Goal: Information Seeking & Learning: Learn about a topic

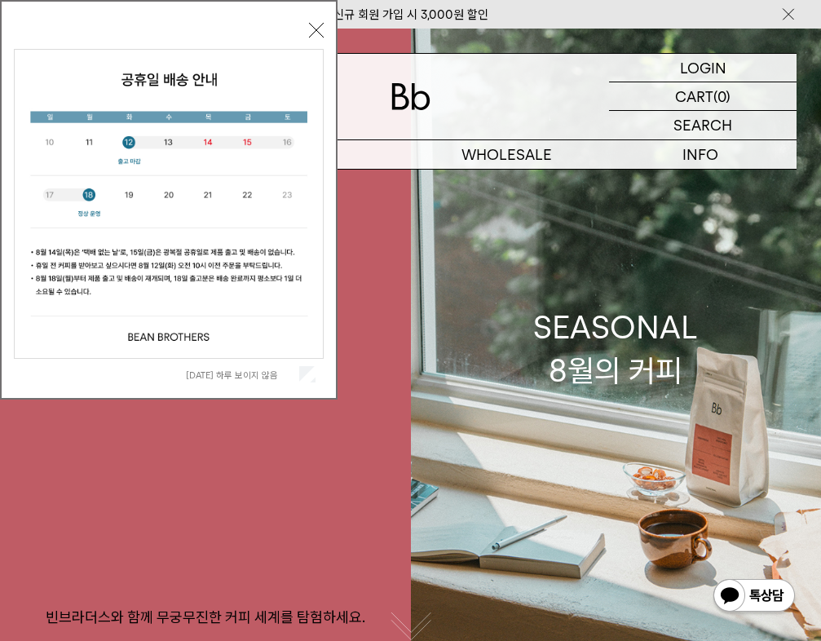
drag, startPoint x: 311, startPoint y: 33, endPoint x: 347, endPoint y: 39, distance: 36.3
click at [311, 33] on button "닫기" at bounding box center [316, 30] width 15 height 15
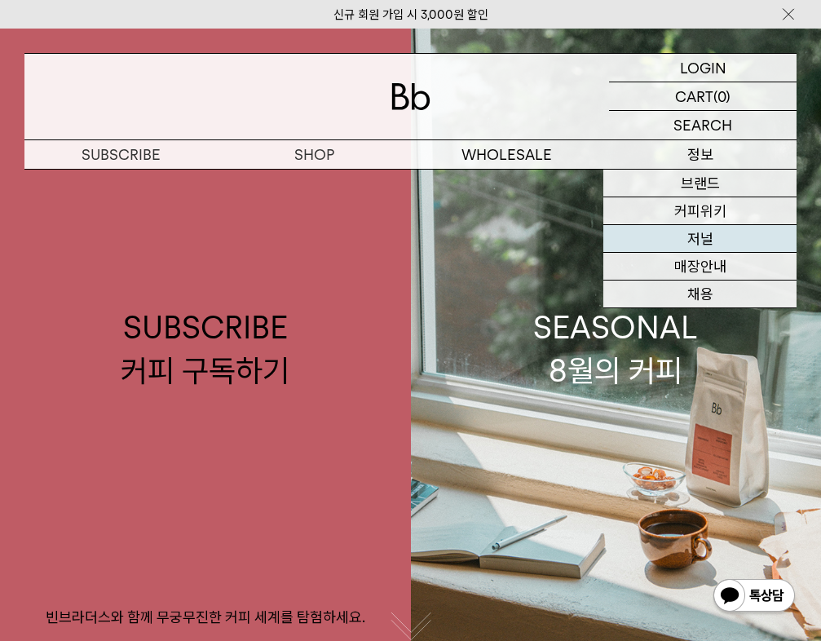
click at [716, 241] on link "저널" at bounding box center [700, 239] width 193 height 28
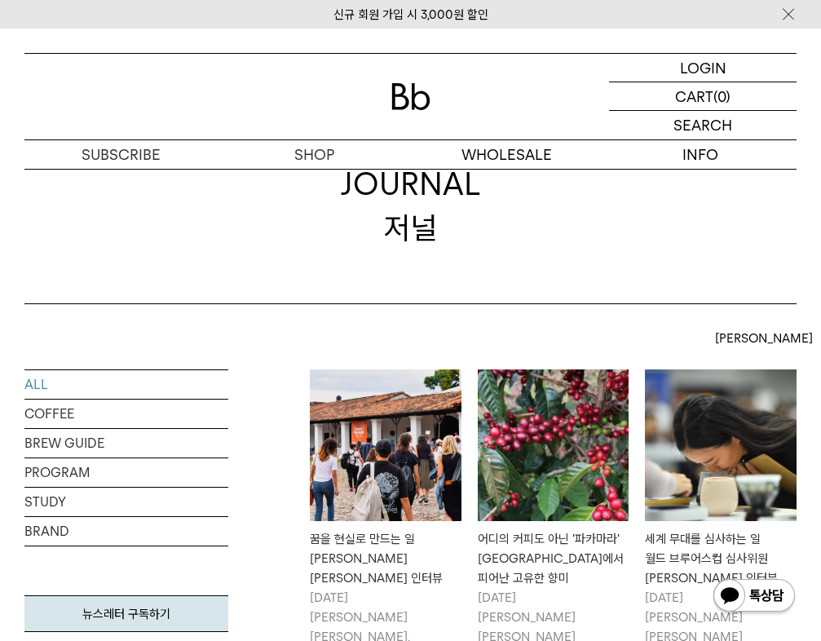
scroll to position [223, 0]
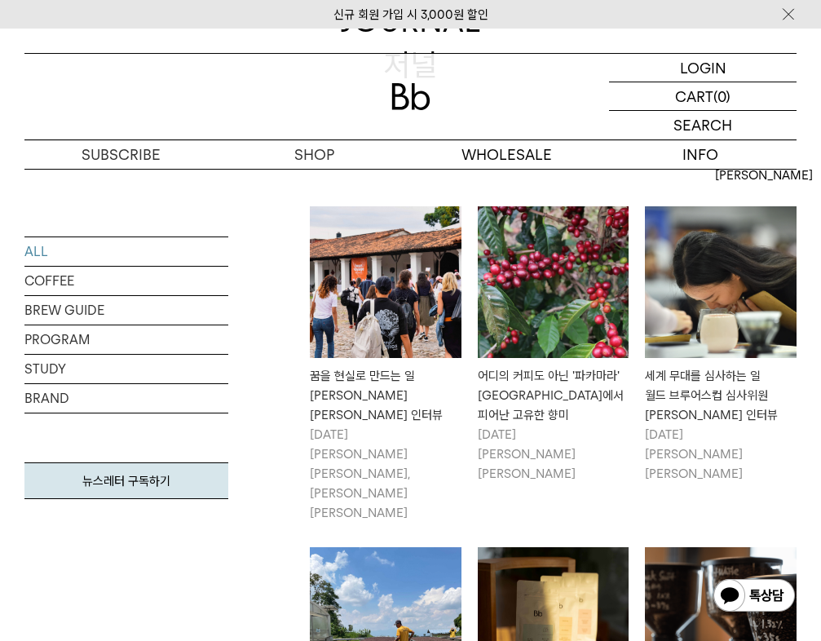
click at [400, 268] on img at bounding box center [386, 282] width 152 height 152
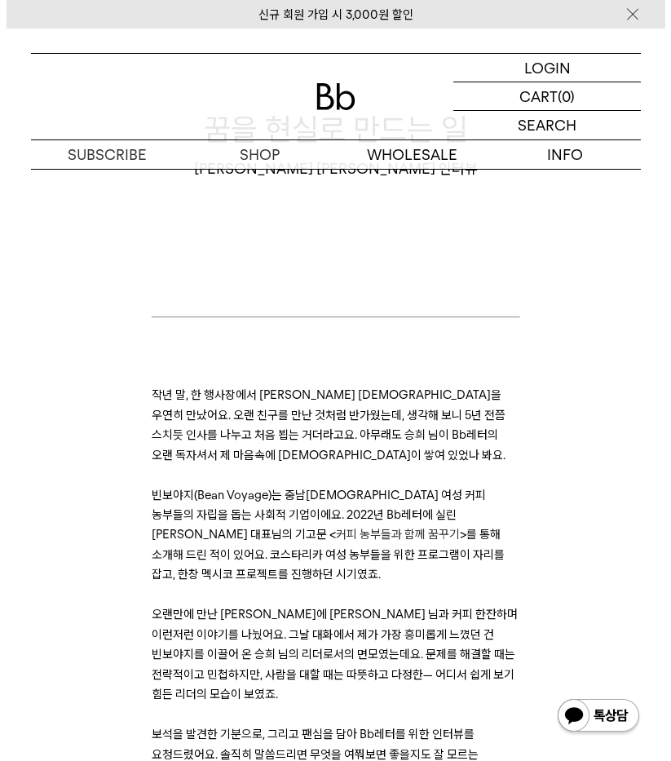
scroll to position [326, 0]
